Goal: Subscribe to service/newsletter

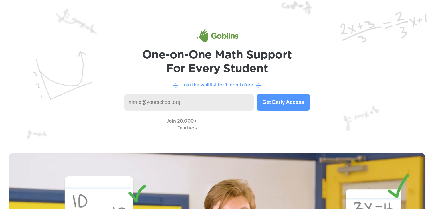
click at [170, 102] on input at bounding box center [190, 102] width 130 height 16
type input "[PERSON_NAME][EMAIL_ADDRESS][PERSON_NAME][DOMAIN_NAME]"
click at [295, 103] on button "Get Early Access" at bounding box center [283, 102] width 53 height 16
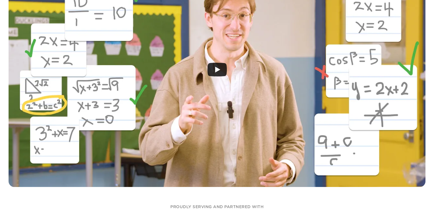
scroll to position [343, 0]
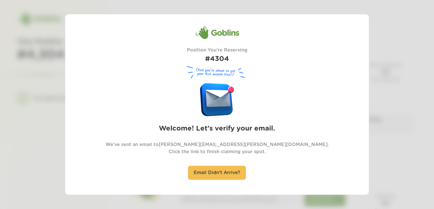
click at [64, 169] on div at bounding box center [217, 104] width 434 height 209
